Goal: Task Accomplishment & Management: Manage account settings

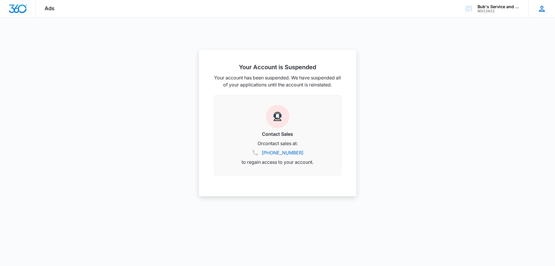
click at [543, 9] on icon at bounding box center [542, 8] width 9 height 9
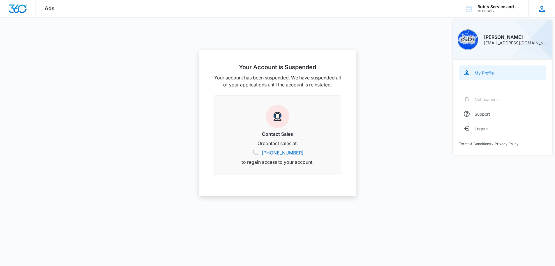
click at [502, 77] on link "My Profile" at bounding box center [502, 72] width 87 height 15
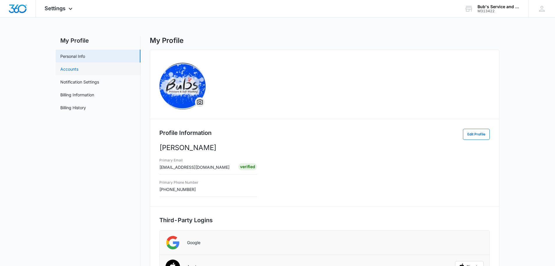
click at [78, 70] on link "Accounts" at bounding box center [69, 69] width 18 height 6
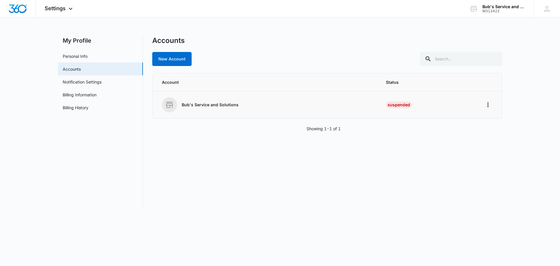
click at [359, 104] on div "Bub's Service and Solutions" at bounding box center [267, 104] width 210 height 15
click at [487, 103] on icon "Home" at bounding box center [487, 104] width 7 height 7
click at [69, 13] on div "Settings Apps Reputation Websites Forms CRM Email Social Payments POS Content A…" at bounding box center [59, 8] width 47 height 17
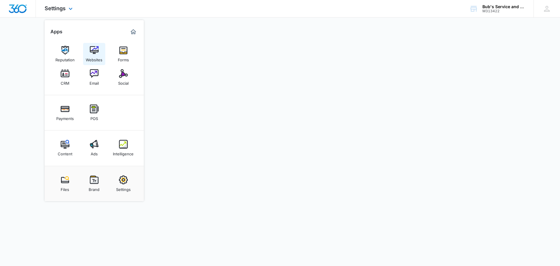
click at [94, 51] on img at bounding box center [94, 50] width 9 height 9
